Goal: Transaction & Acquisition: Purchase product/service

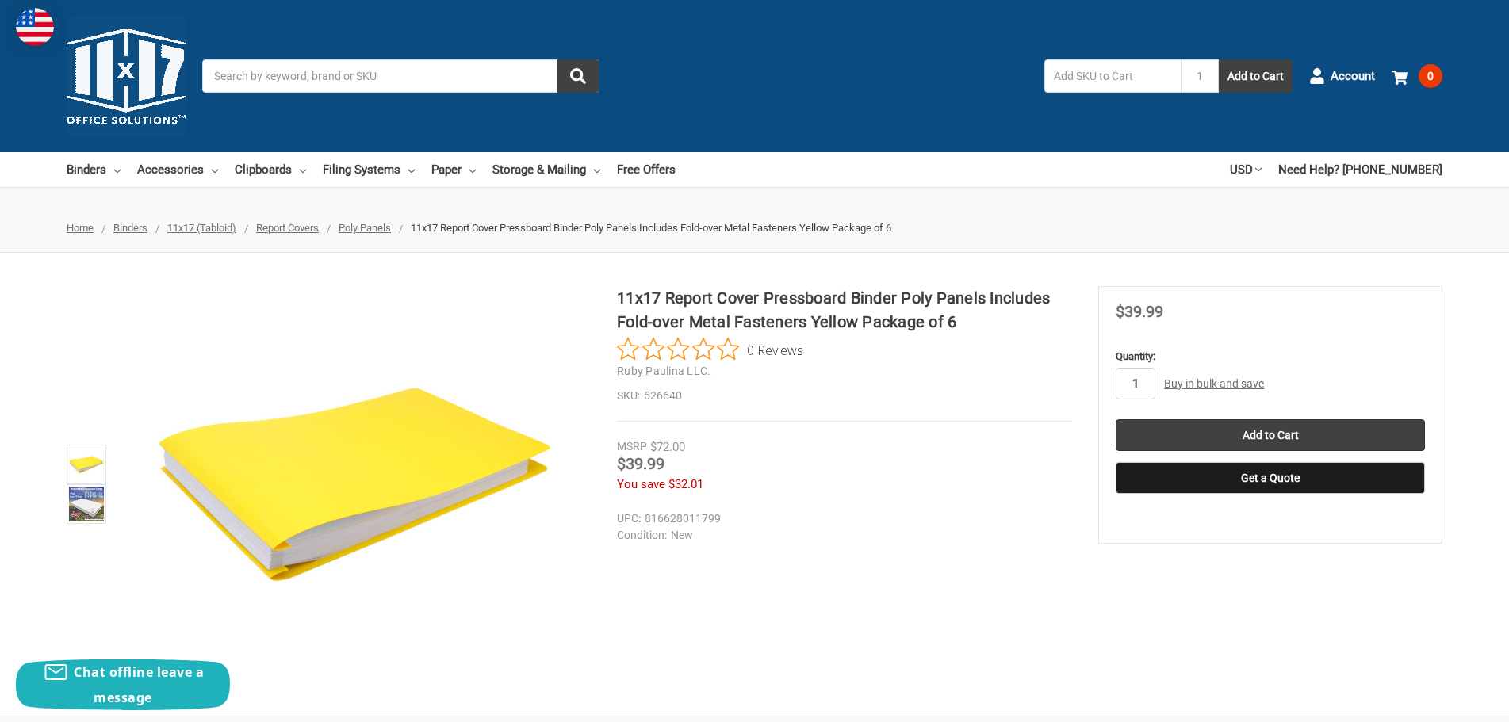
click at [1150, 379] on input "1" at bounding box center [1135, 384] width 40 height 32
type input "35"
click at [1316, 431] on input "Add to Cart" at bounding box center [1269, 435] width 309 height 32
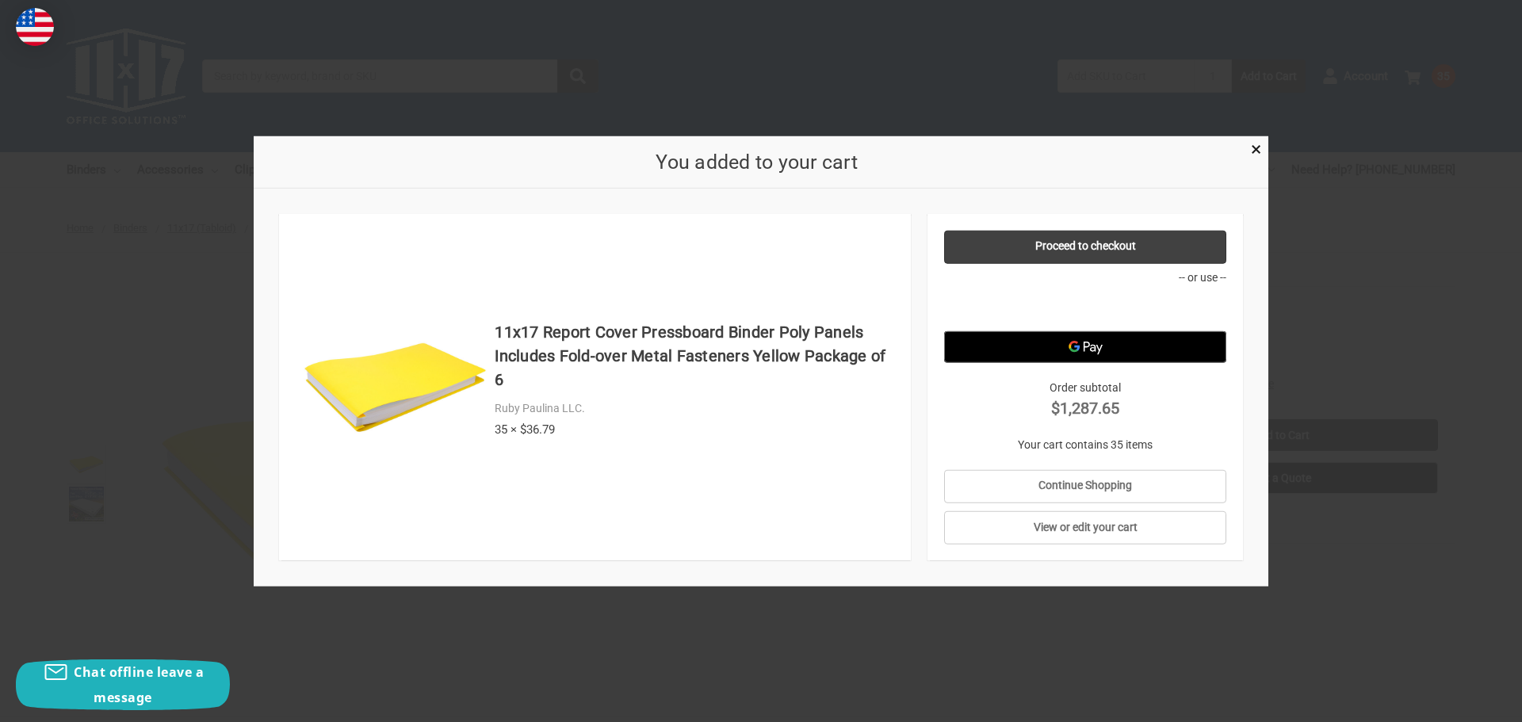
click at [1247, 140] on div "You added to your cart" at bounding box center [761, 162] width 1015 height 53
click at [1257, 150] on span "×" at bounding box center [1256, 149] width 10 height 23
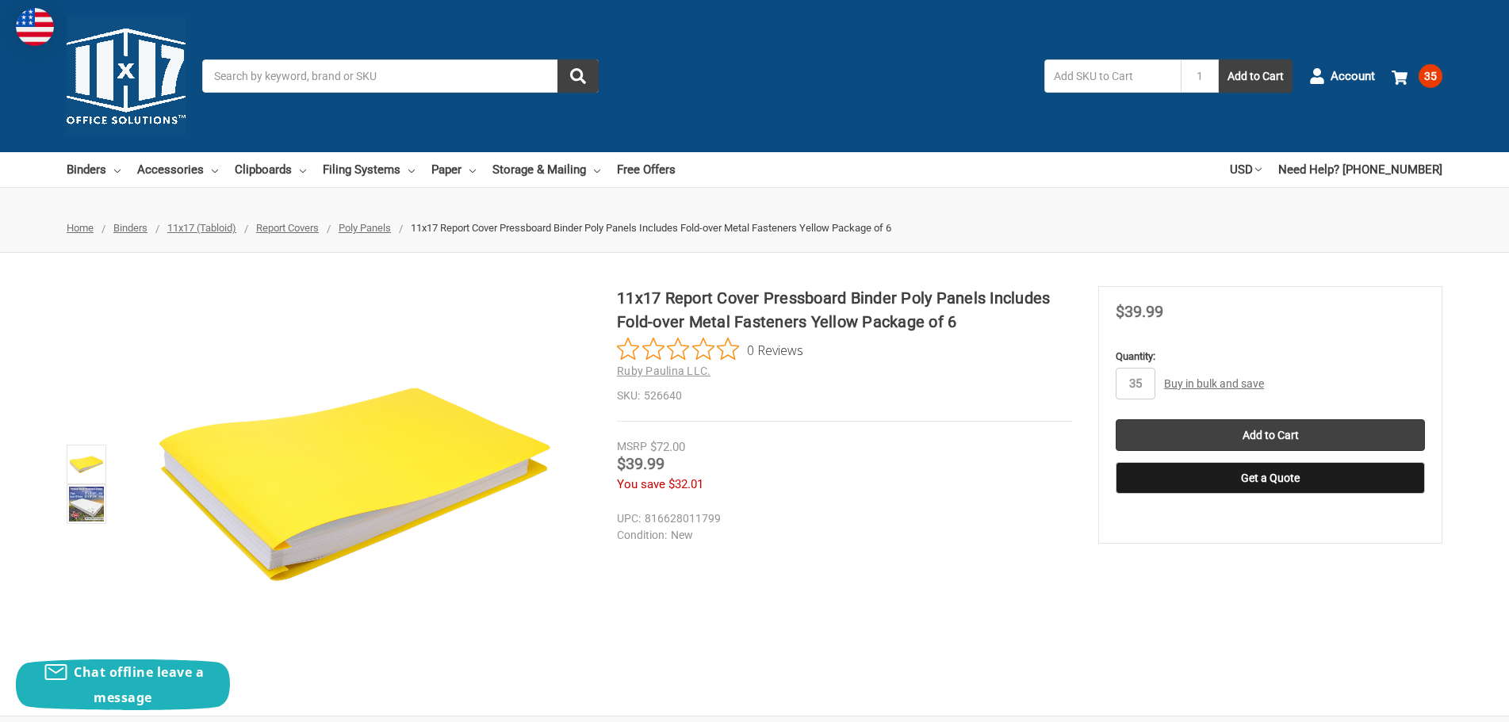
click at [420, 79] on input "Search" at bounding box center [400, 75] width 396 height 33
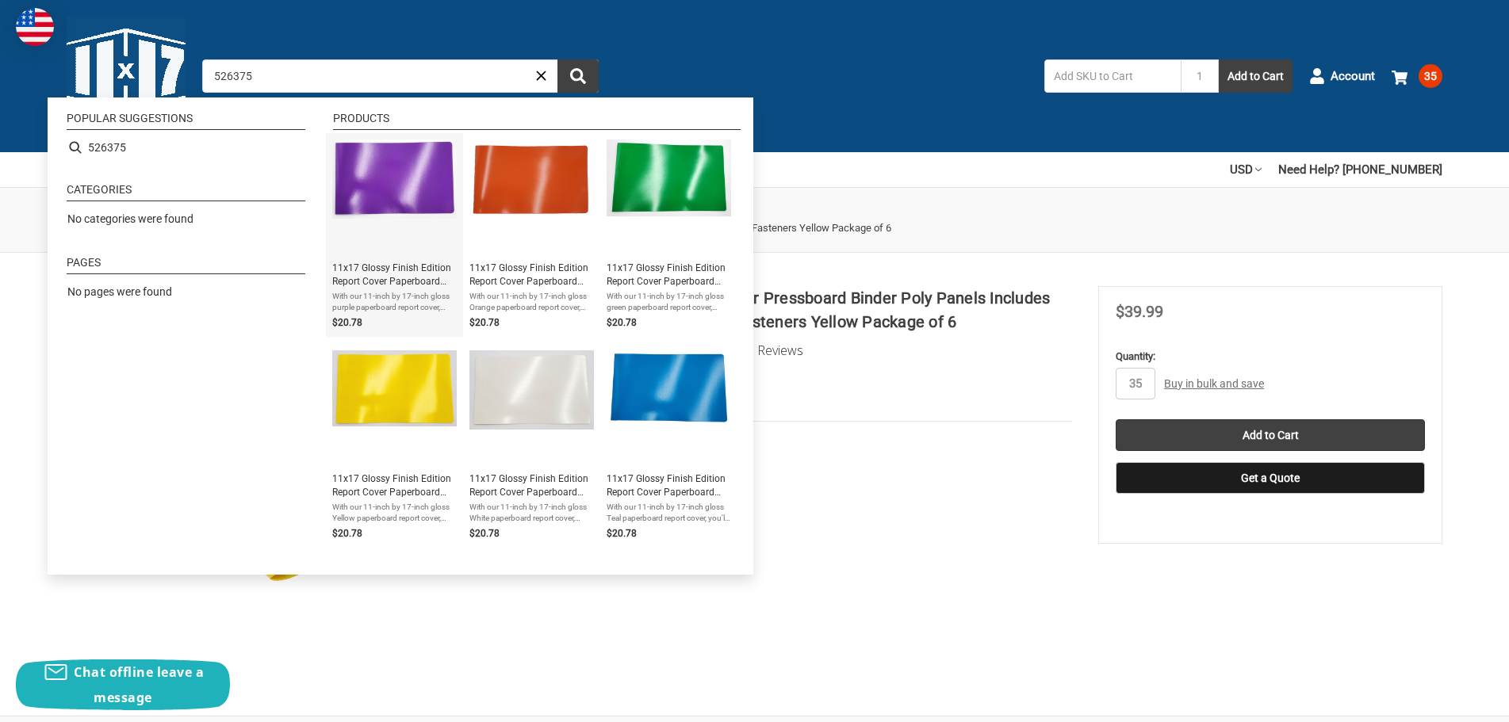
type input "526375"
click at [374, 277] on span "11x17 Glossy Finish Edition Report Cover Paperboard Binder Includes Fold-over M…" at bounding box center [394, 275] width 124 height 27
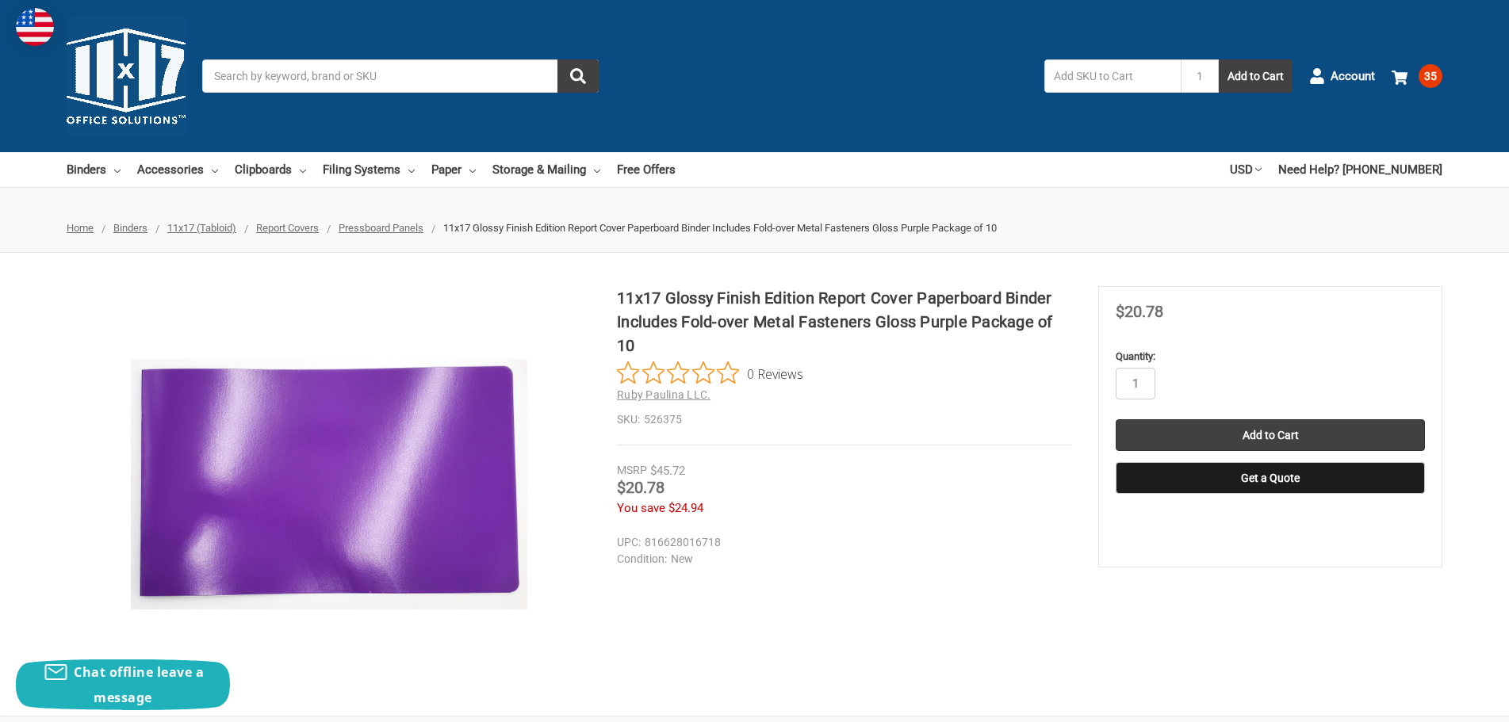
click at [318, 62] on input "Search" at bounding box center [400, 75] width 396 height 33
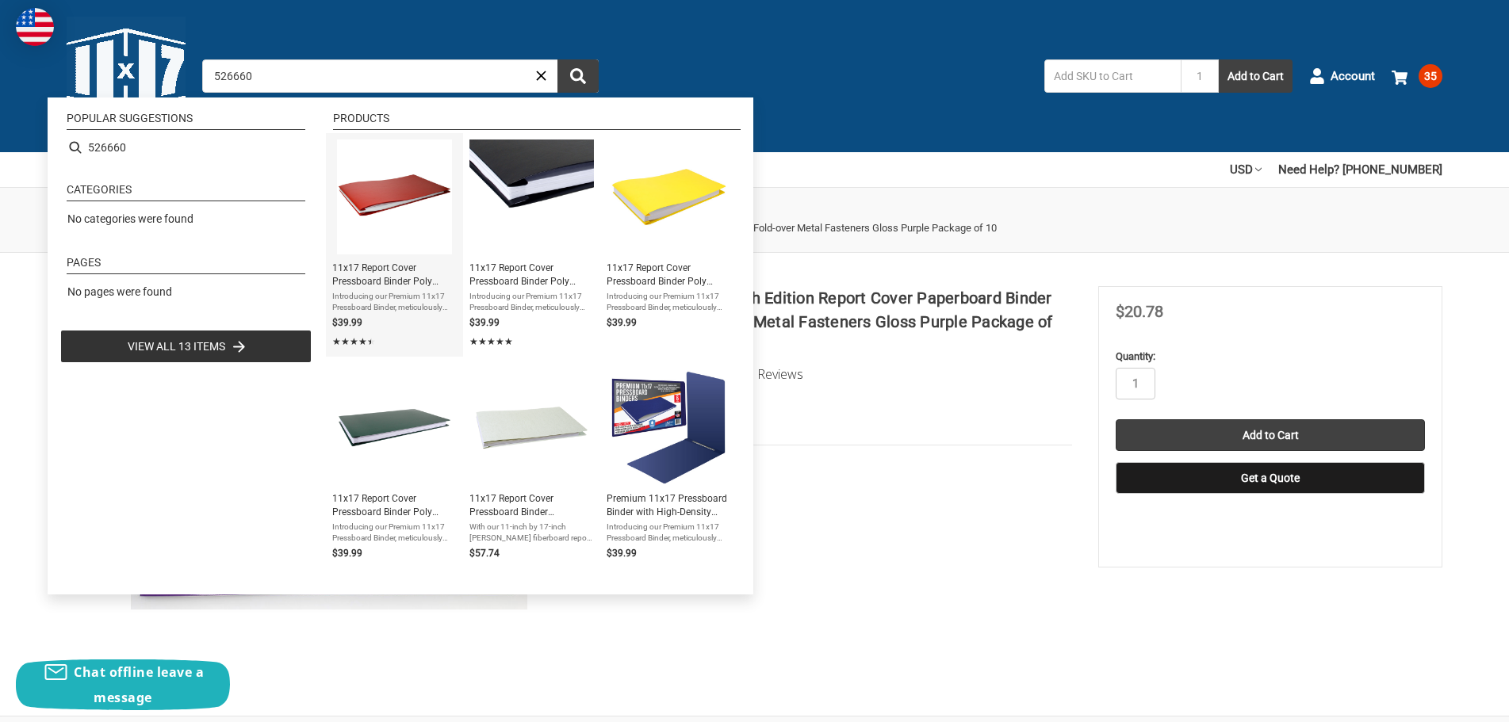
type input "526660"
click at [409, 283] on span "11x17 Report Cover Pressboard Binder Poly Panels Includes Fold-over Metal Faste…" at bounding box center [394, 275] width 124 height 27
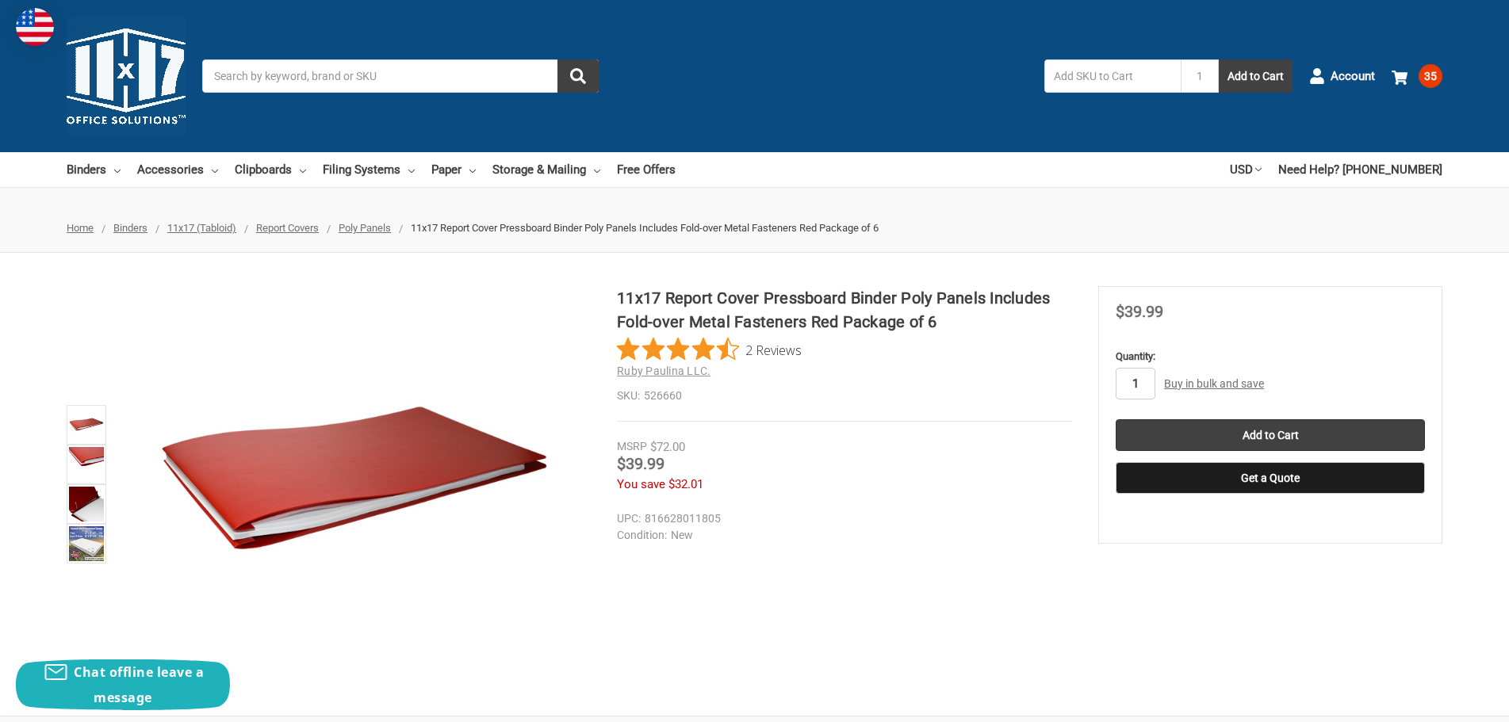
click at [1132, 375] on input "1" at bounding box center [1135, 384] width 40 height 32
type input "6"
click at [1205, 422] on input "Add to Cart" at bounding box center [1269, 435] width 309 height 32
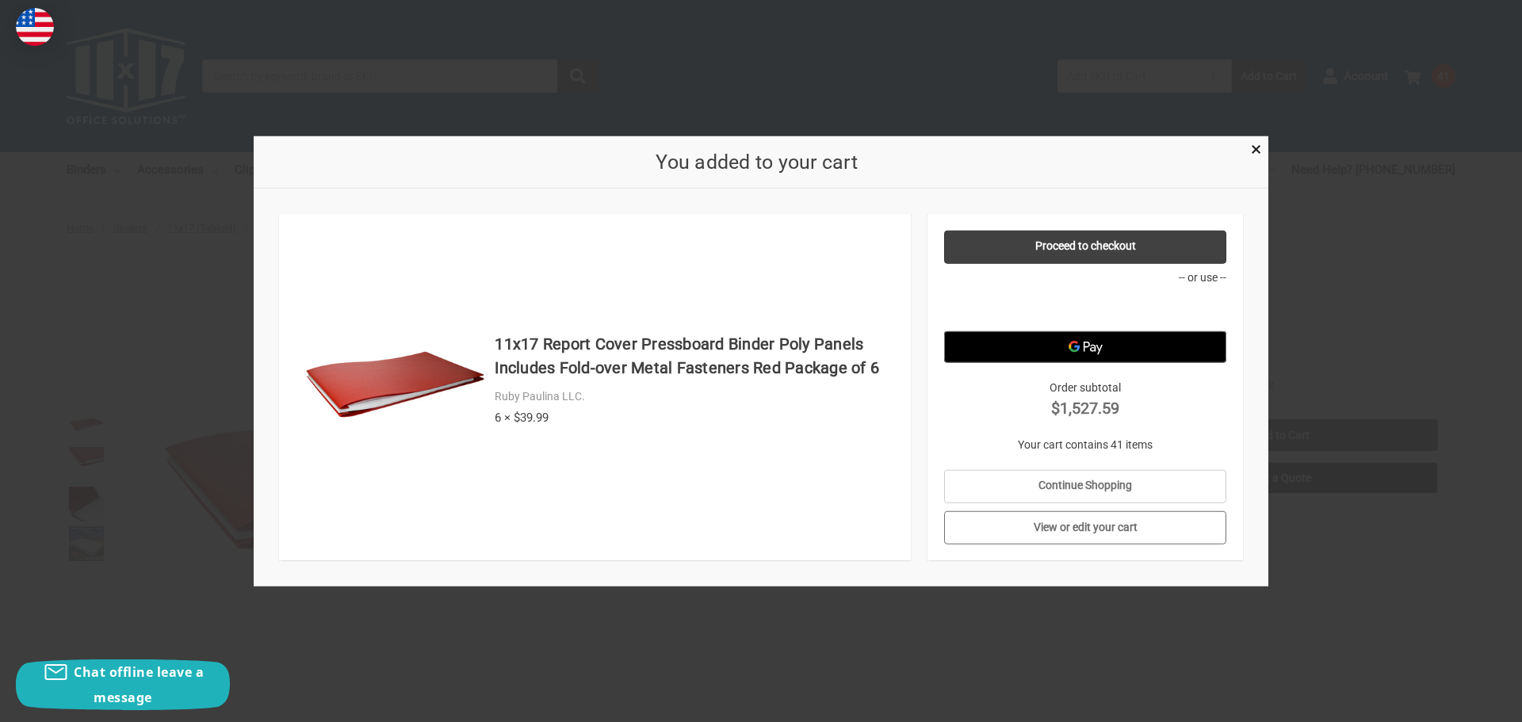
click at [1128, 533] on link "View or edit your cart" at bounding box center [1085, 527] width 283 height 33
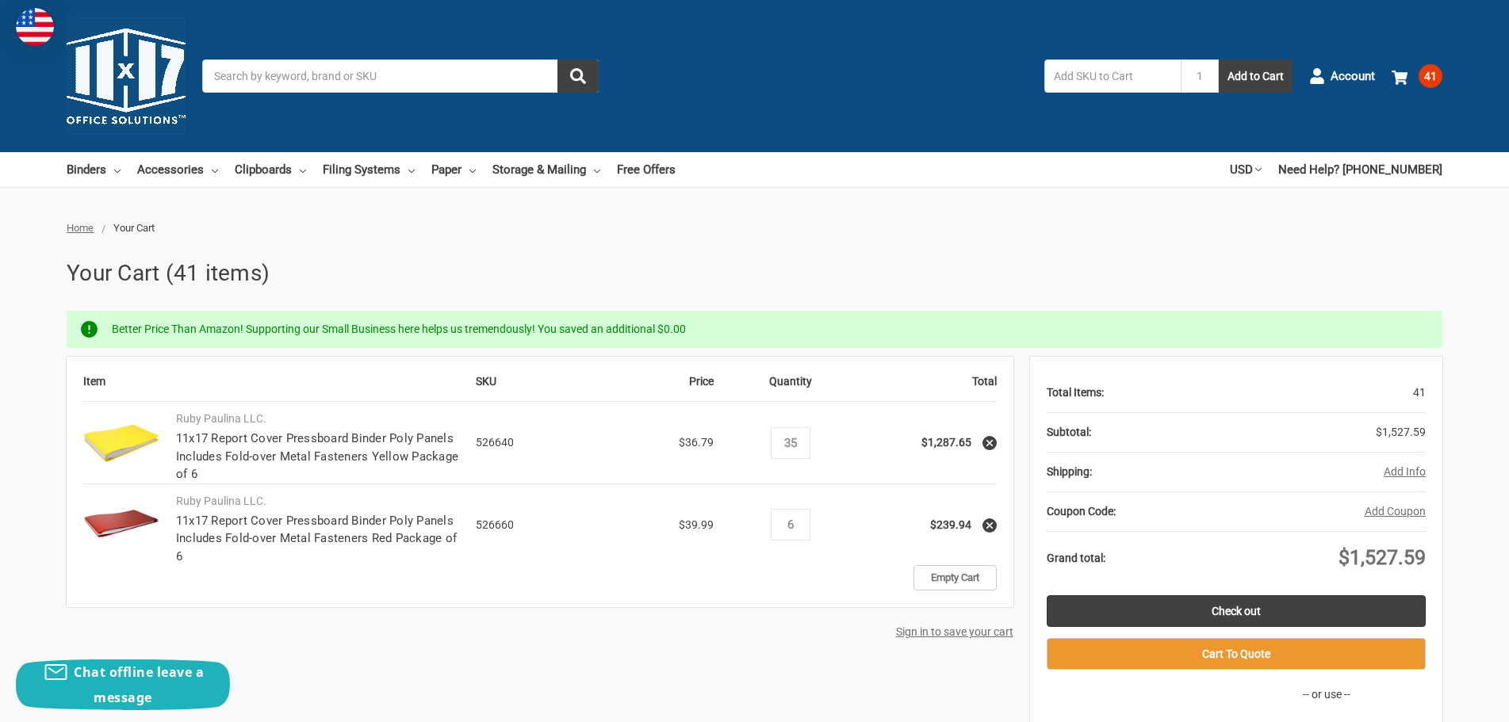
click at [993, 441] on icon at bounding box center [989, 443] width 11 height 11
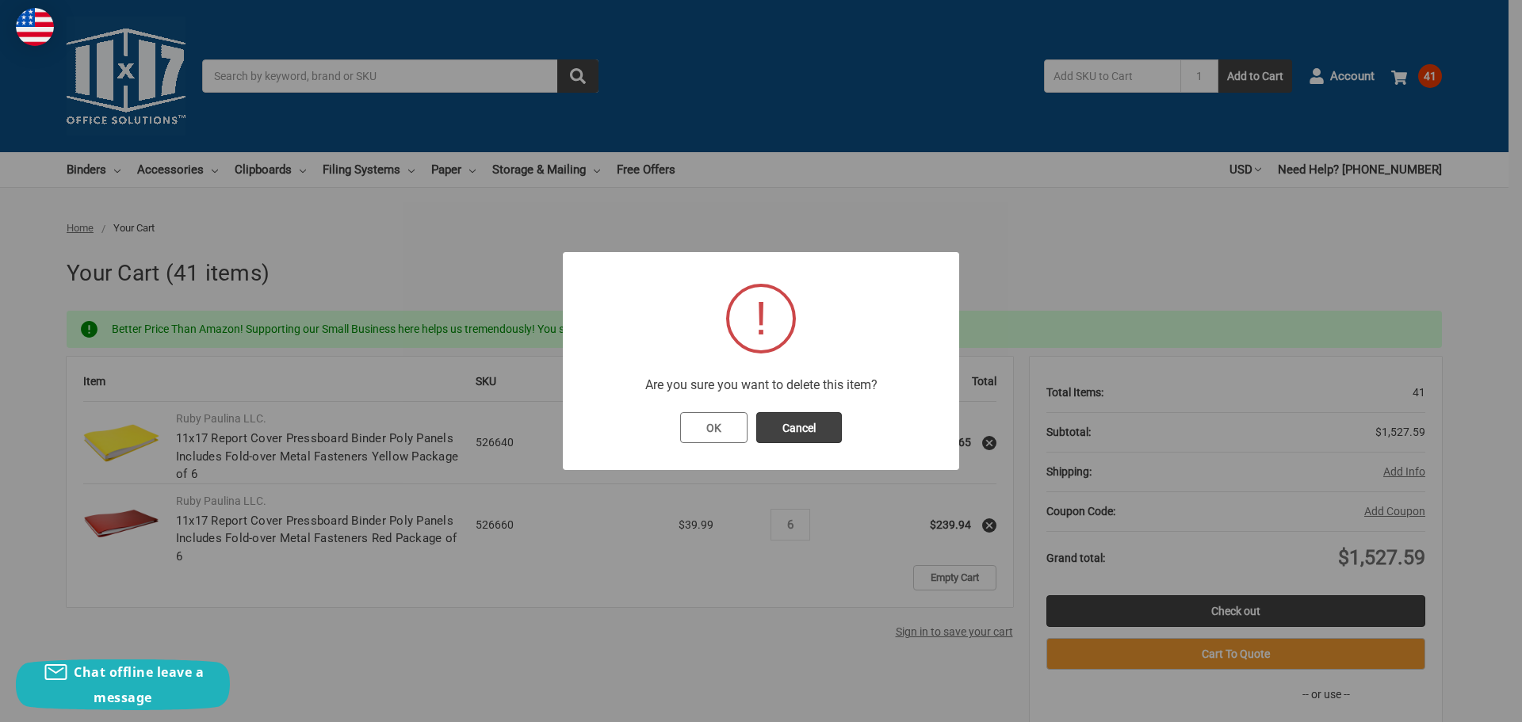
click at [711, 425] on button "OK" at bounding box center [713, 428] width 67 height 32
